Goal: Information Seeking & Learning: Check status

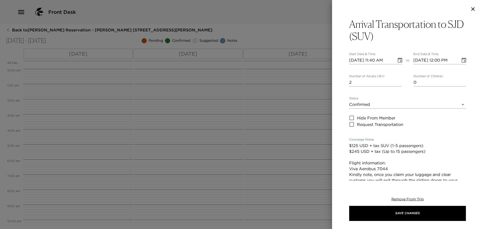
scroll to position [176, 0]
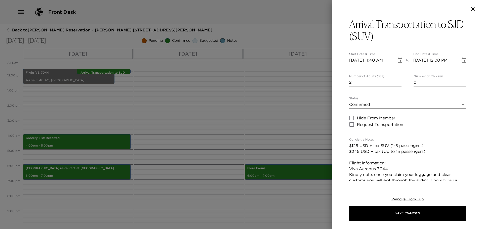
click at [203, 115] on div at bounding box center [241, 114] width 483 height 229
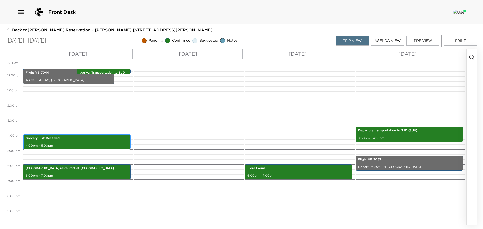
click at [74, 140] on p "Grocery List: Received" at bounding box center [77, 138] width 102 height 4
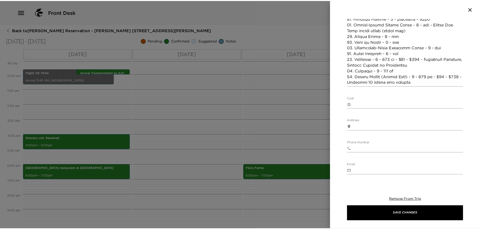
scroll to position [302, 0]
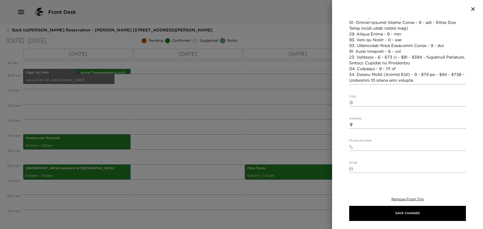
click at [269, 108] on div at bounding box center [241, 114] width 483 height 229
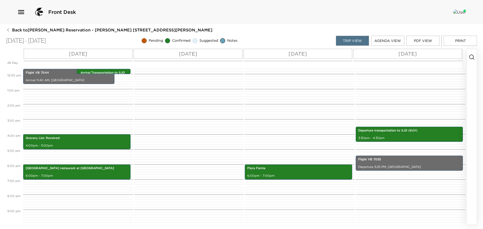
click at [9, 29] on icon "button" at bounding box center [8, 30] width 4 height 4
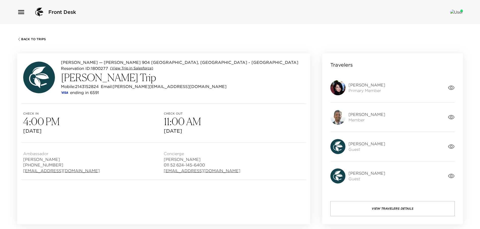
click at [124, 69] on link "(View Trip in Salesforce)" at bounding box center [131, 68] width 43 height 5
click at [133, 68] on link "(View Trip in Salesforce)" at bounding box center [131, 68] width 43 height 5
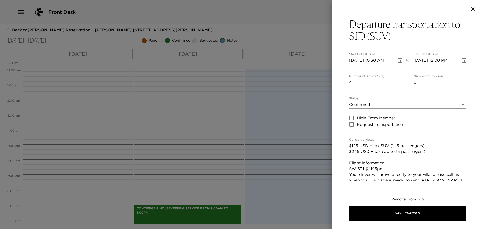
scroll to position [56, 0]
